Goal: Information Seeking & Learning: Learn about a topic

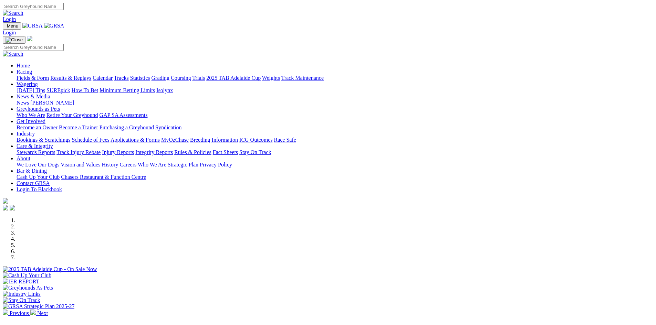
scroll to position [138, 0]
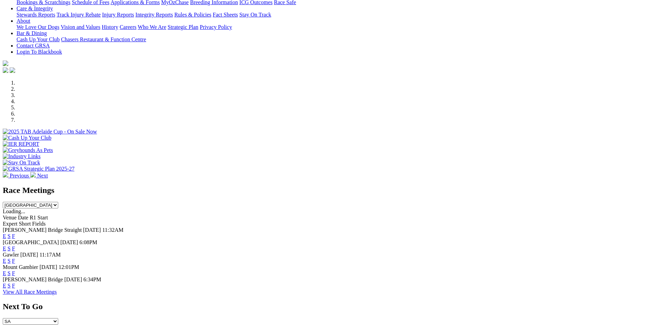
click at [58, 202] on select "South Australia New South Wales Northern Territory Queensland Tasmania Victoria…" at bounding box center [30, 205] width 55 height 7
select select "WA"
click at [58, 202] on select "South Australia New South Wales Northern Territory Queensland Tasmania Victoria…" at bounding box center [30, 205] width 55 height 7
click at [6, 283] on link "E" at bounding box center [4, 286] width 3 height 6
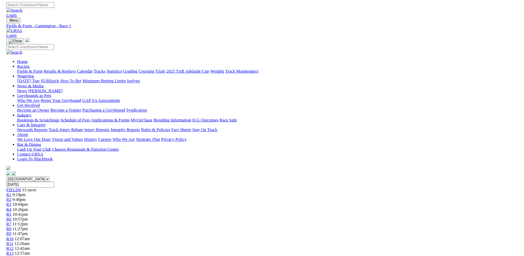
scroll to position [206, 0]
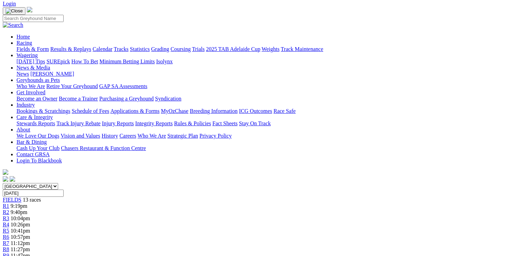
scroll to position [14, 0]
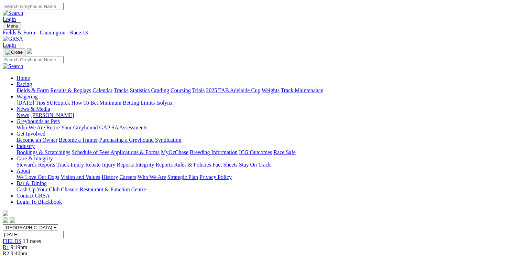
scroll to position [28, 0]
